Goal: Task Accomplishment & Management: Manage account settings

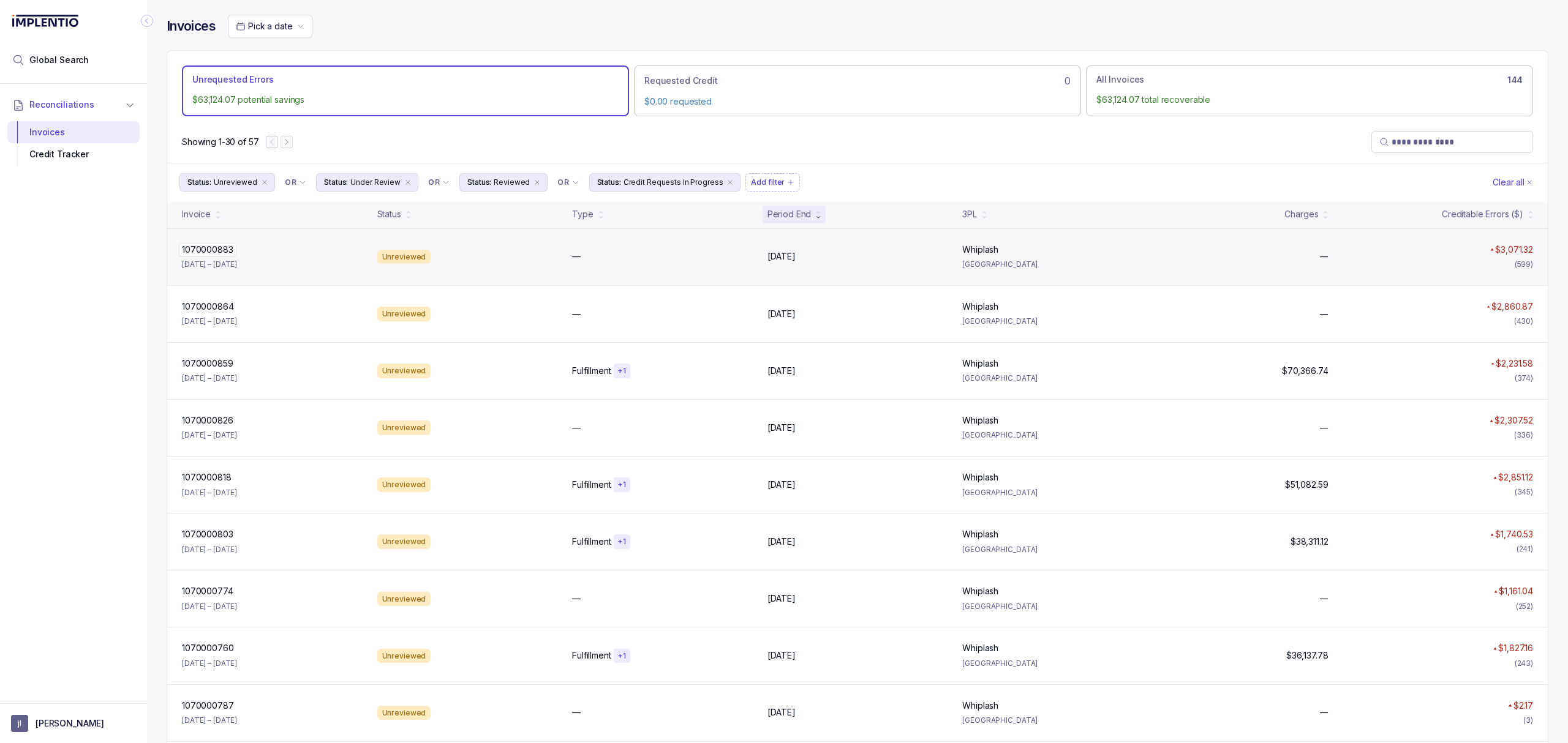
click at [209, 246] on div "1070000883 1070000883" at bounding box center [208, 250] width 51 height 12
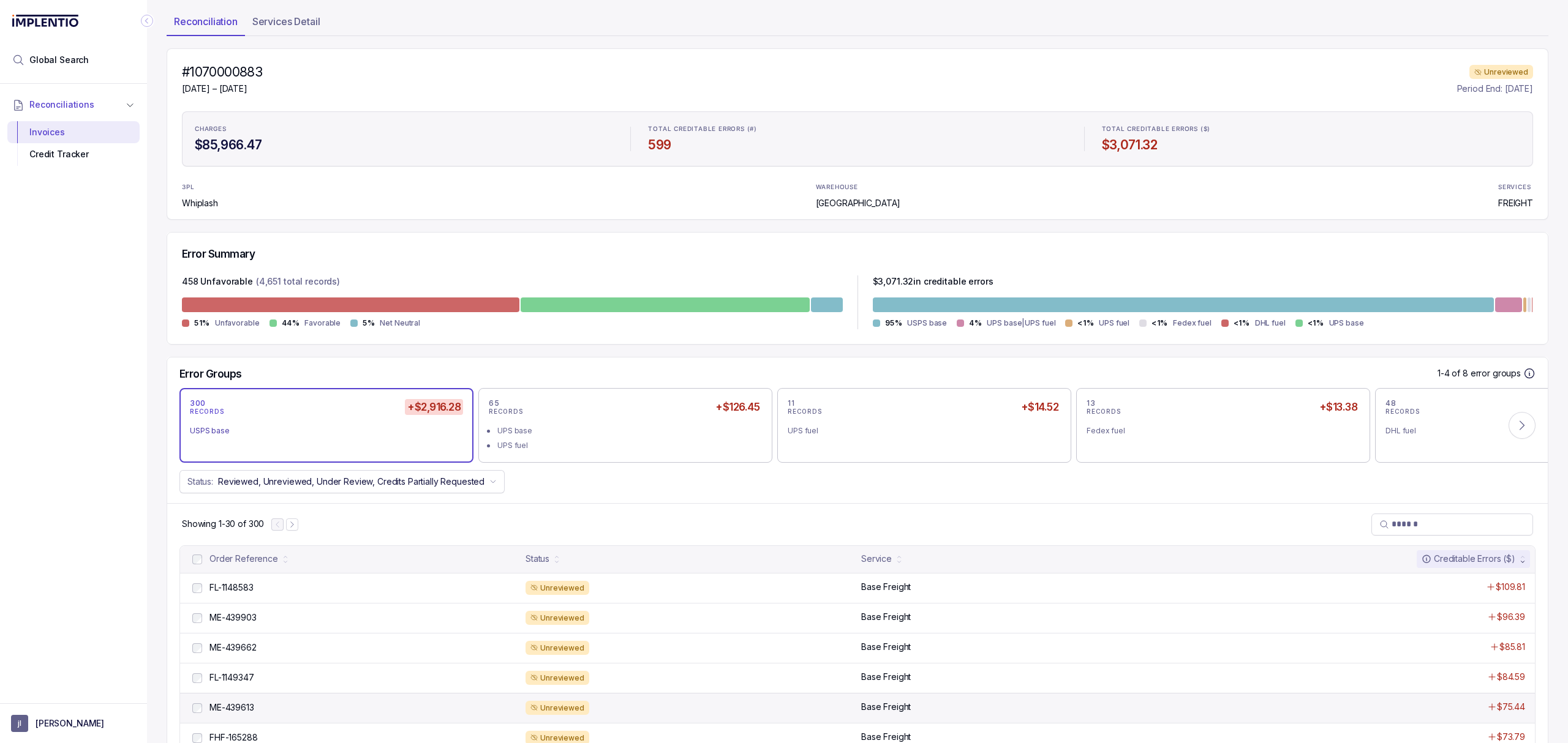
scroll to position [162, 0]
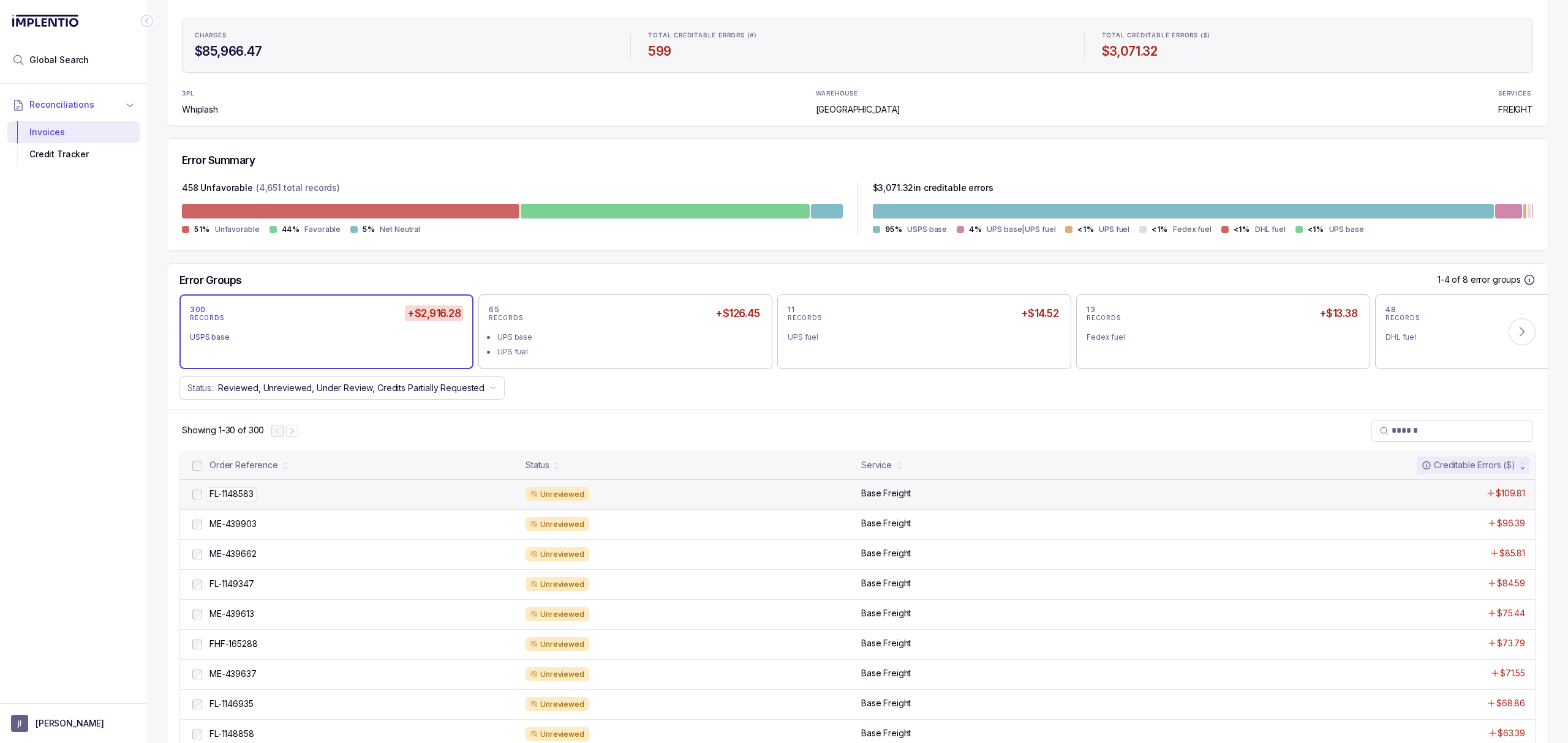
click at [232, 490] on p "FL-1148583" at bounding box center [231, 494] width 51 height 13
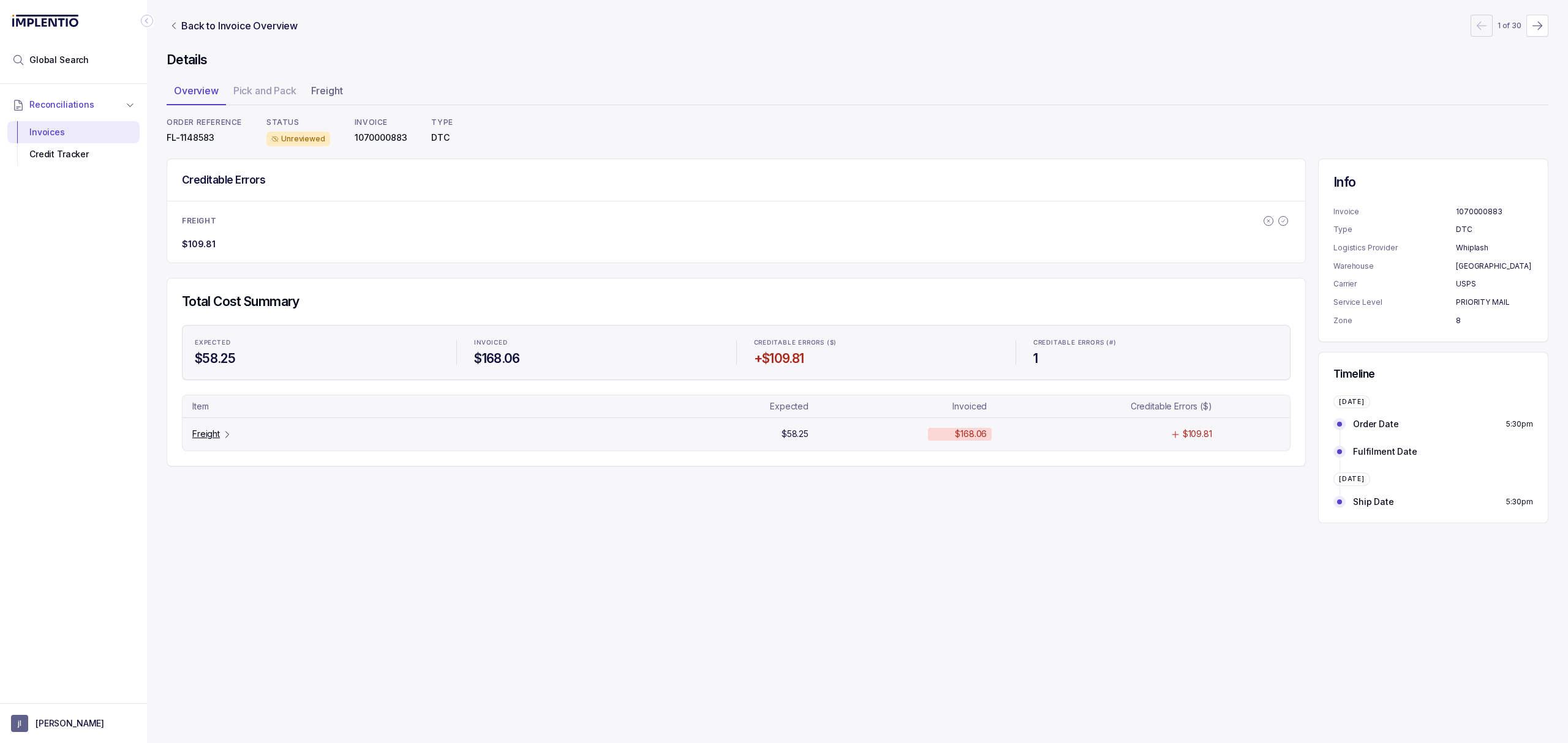
click at [212, 439] on p "Freight" at bounding box center [206, 434] width 28 height 12
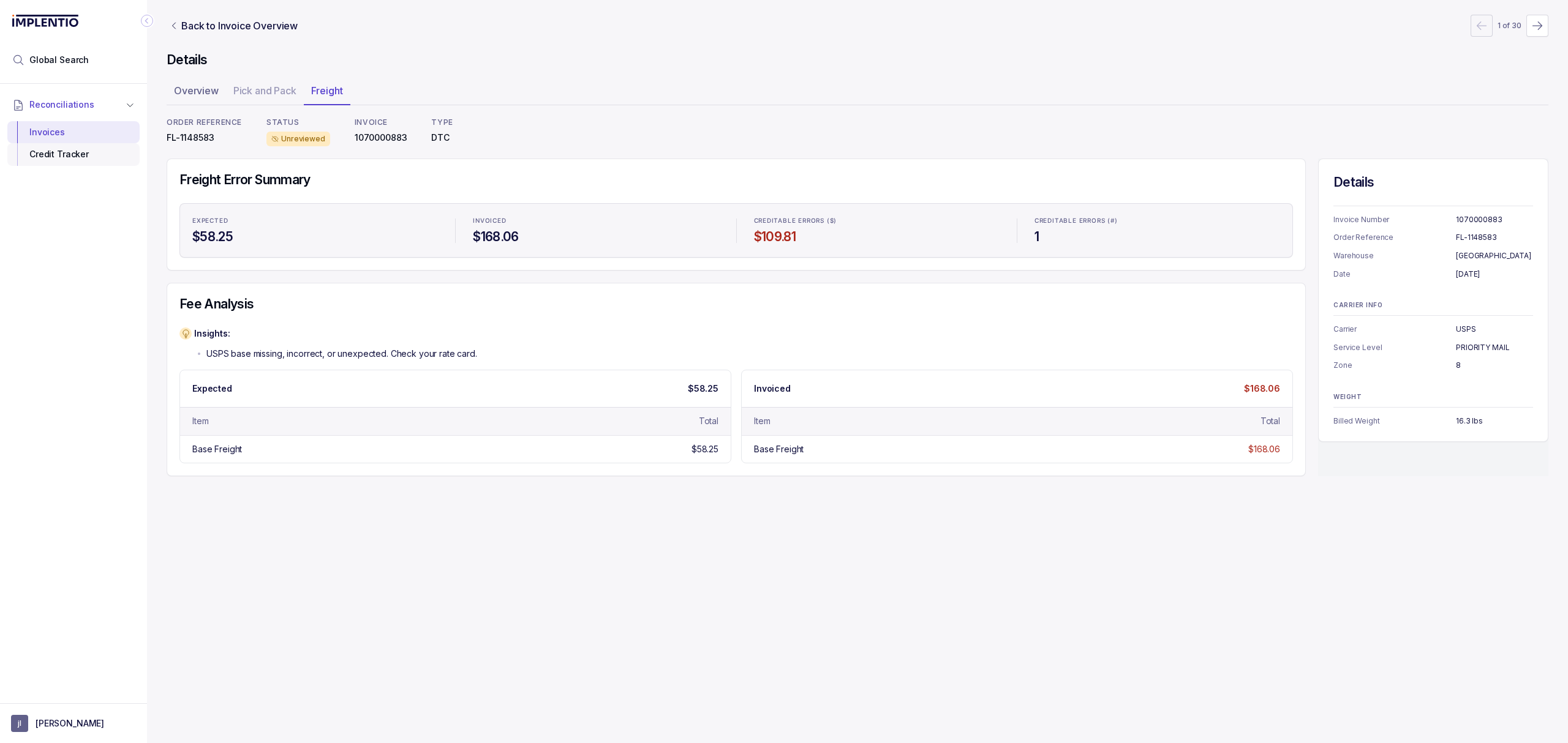
click at [43, 159] on div "Credit Tracker" at bounding box center [73, 154] width 113 height 22
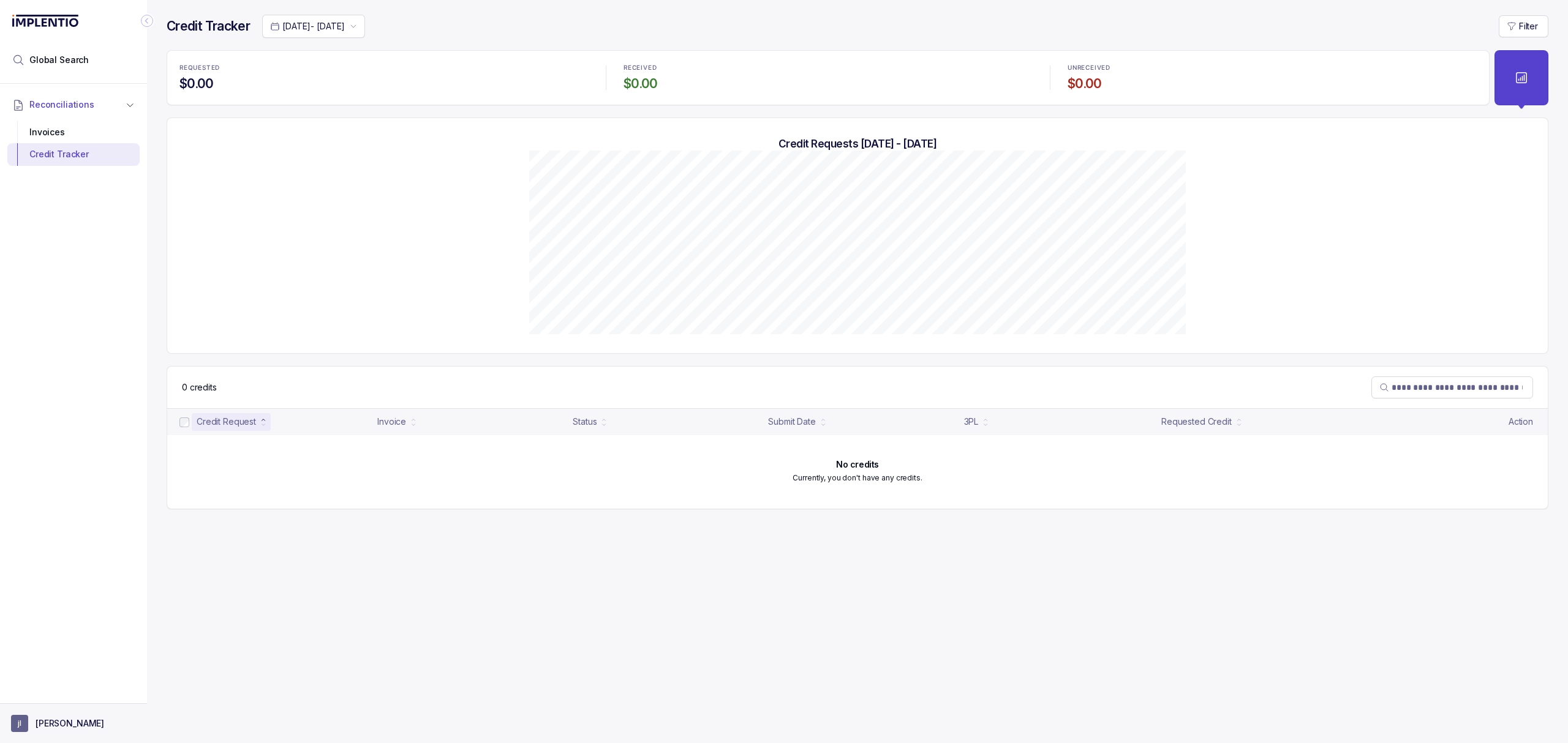
click at [49, 723] on p "[PERSON_NAME]" at bounding box center [69, 723] width 68 height 12
click at [50, 699] on p "Logout" at bounding box center [81, 697] width 101 height 12
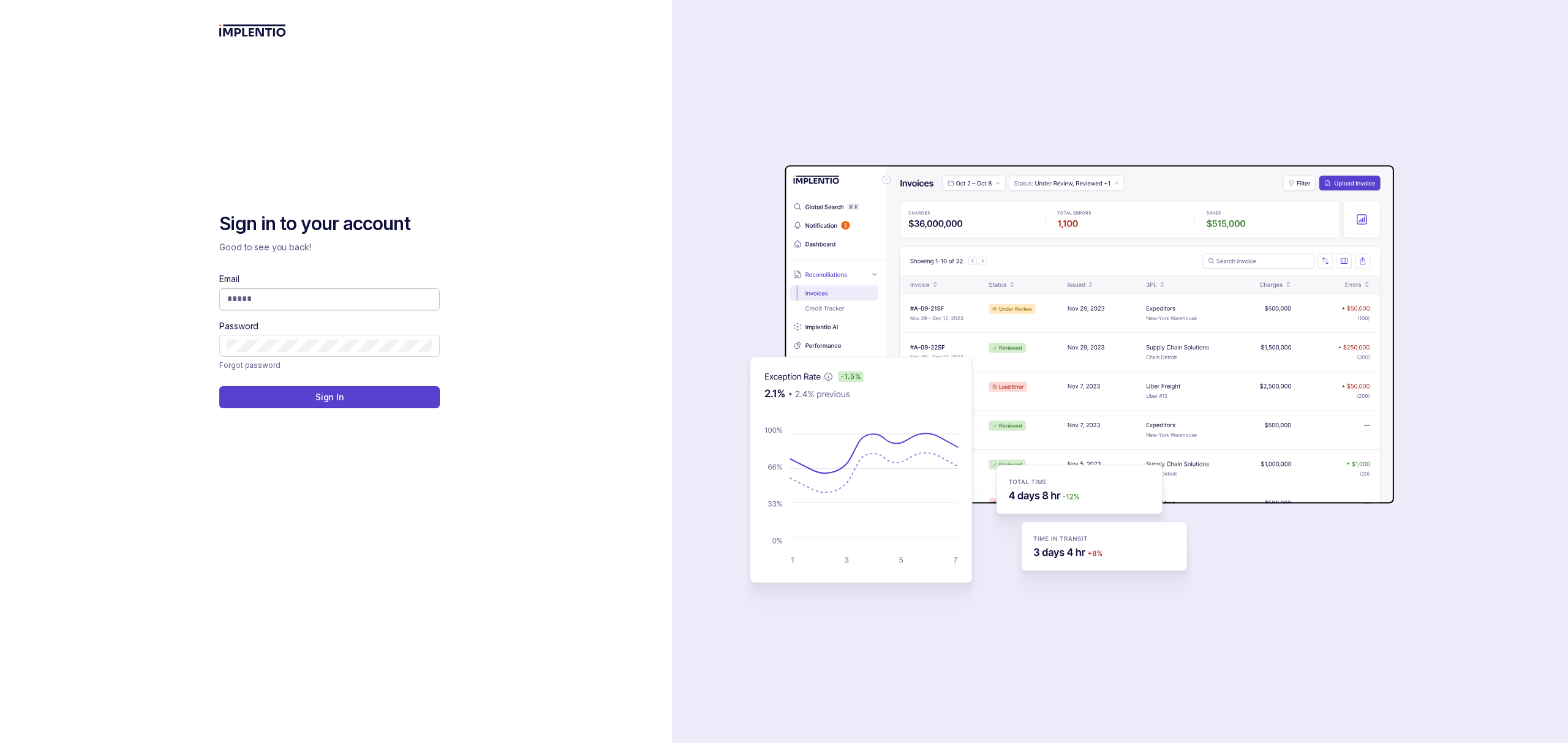
click at [267, 299] on input "Email" at bounding box center [329, 299] width 204 height 12
type input "**********"
